Goal: Task Accomplishment & Management: Use online tool/utility

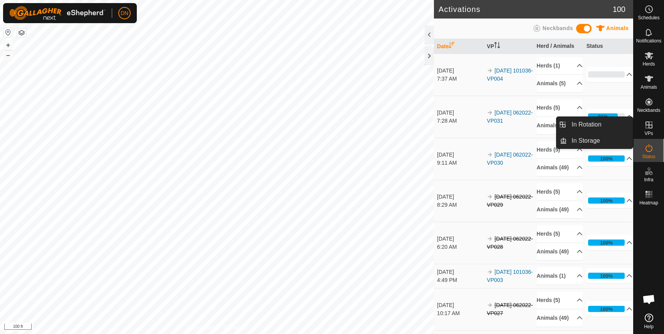
click at [645, 125] on icon at bounding box center [648, 124] width 9 height 9
click at [608, 125] on link "In Rotation" at bounding box center [600, 124] width 66 height 15
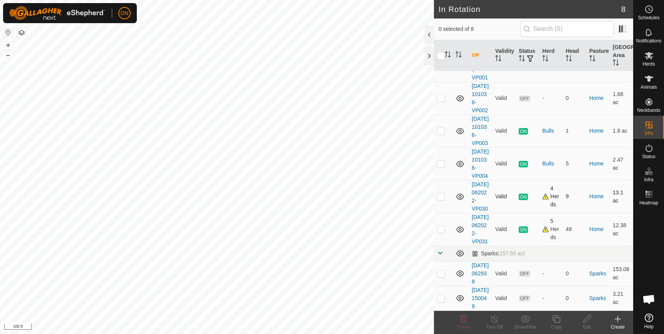
scroll to position [103, 0]
click at [439, 226] on p-checkbox at bounding box center [441, 229] width 8 height 6
checkbox input "true"
click at [557, 315] on icon at bounding box center [556, 319] width 8 height 8
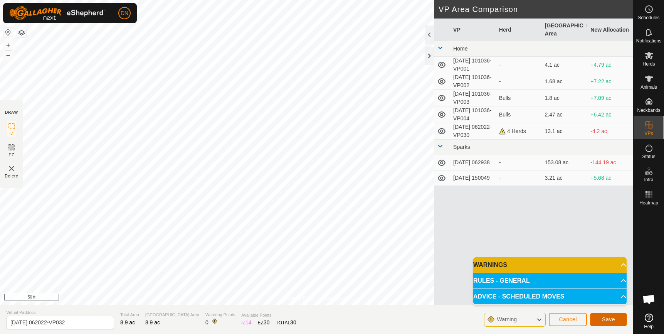
click at [610, 321] on span "Save" at bounding box center [608, 319] width 13 height 6
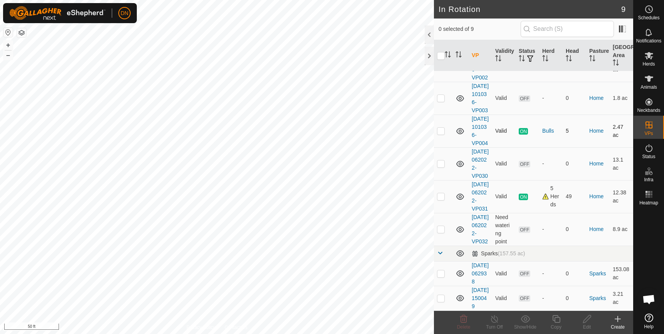
scroll to position [143, 0]
click at [647, 54] on icon at bounding box center [649, 55] width 8 height 7
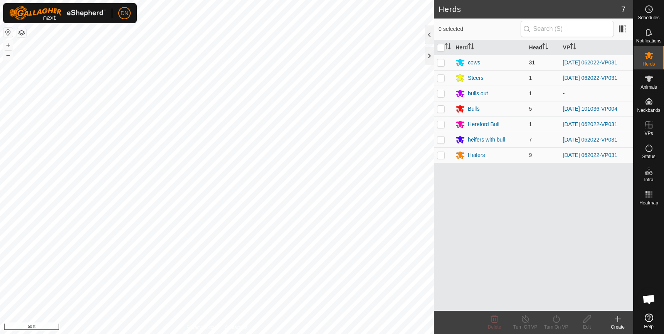
click at [438, 60] on p-checkbox at bounding box center [441, 62] width 8 height 6
checkbox input "true"
click at [442, 77] on p-checkbox at bounding box center [441, 78] width 8 height 6
checkbox input "true"
drag, startPoint x: 443, startPoint y: 123, endPoint x: 442, endPoint y: 129, distance: 6.7
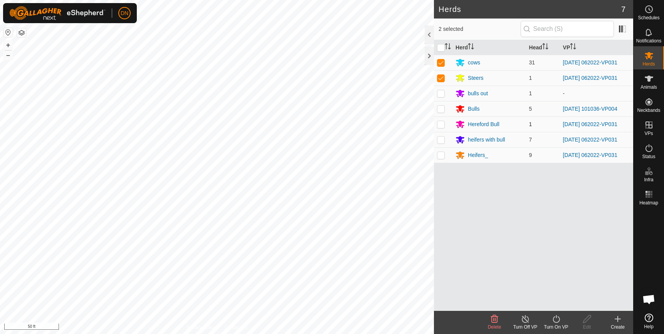
click at [443, 122] on p-checkbox at bounding box center [441, 124] width 8 height 6
checkbox input "true"
click at [440, 138] on p-checkbox at bounding box center [441, 139] width 8 height 6
checkbox input "true"
click at [438, 156] on p-checkbox at bounding box center [441, 155] width 8 height 6
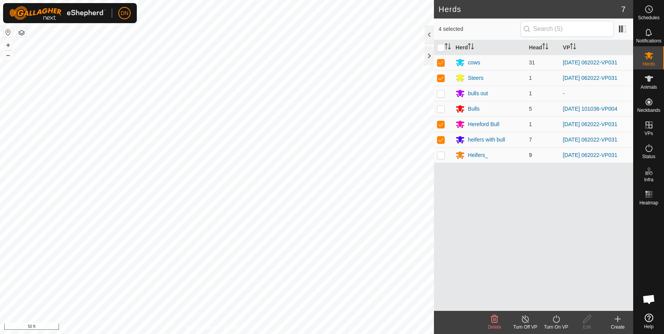
checkbox input "true"
click at [555, 318] on icon at bounding box center [556, 318] width 10 height 9
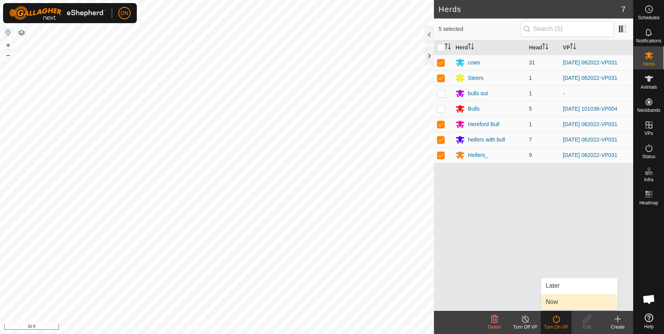
click at [573, 301] on link "Now" at bounding box center [579, 301] width 76 height 15
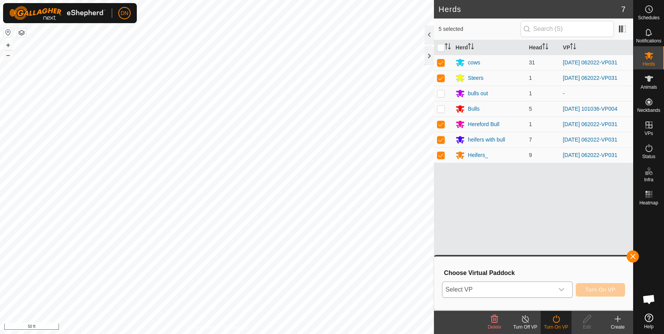
click at [563, 289] on icon "dropdown trigger" at bounding box center [561, 289] width 6 height 6
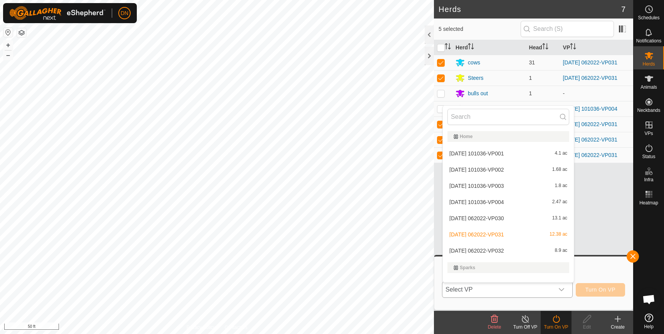
scroll to position [10, 0]
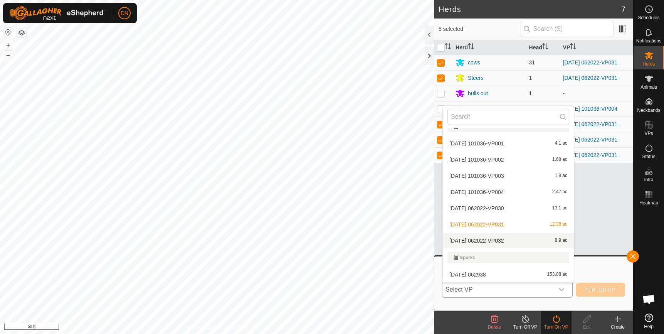
click at [511, 240] on li "[DATE] 062022-VP032 8.9 ac" at bounding box center [508, 240] width 131 height 15
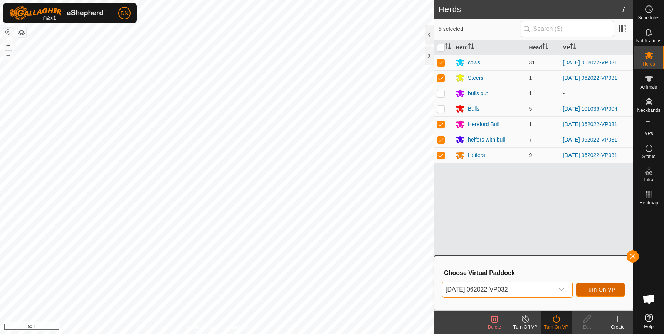
click at [607, 290] on span "Turn On VP" at bounding box center [600, 289] width 30 height 6
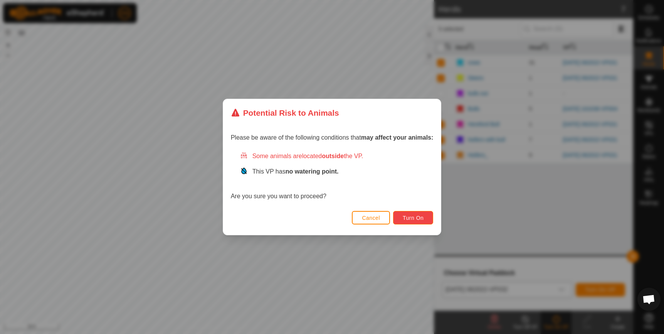
click at [418, 215] on span "Turn On" at bounding box center [413, 218] width 21 height 6
